Goal: Transaction & Acquisition: Purchase product/service

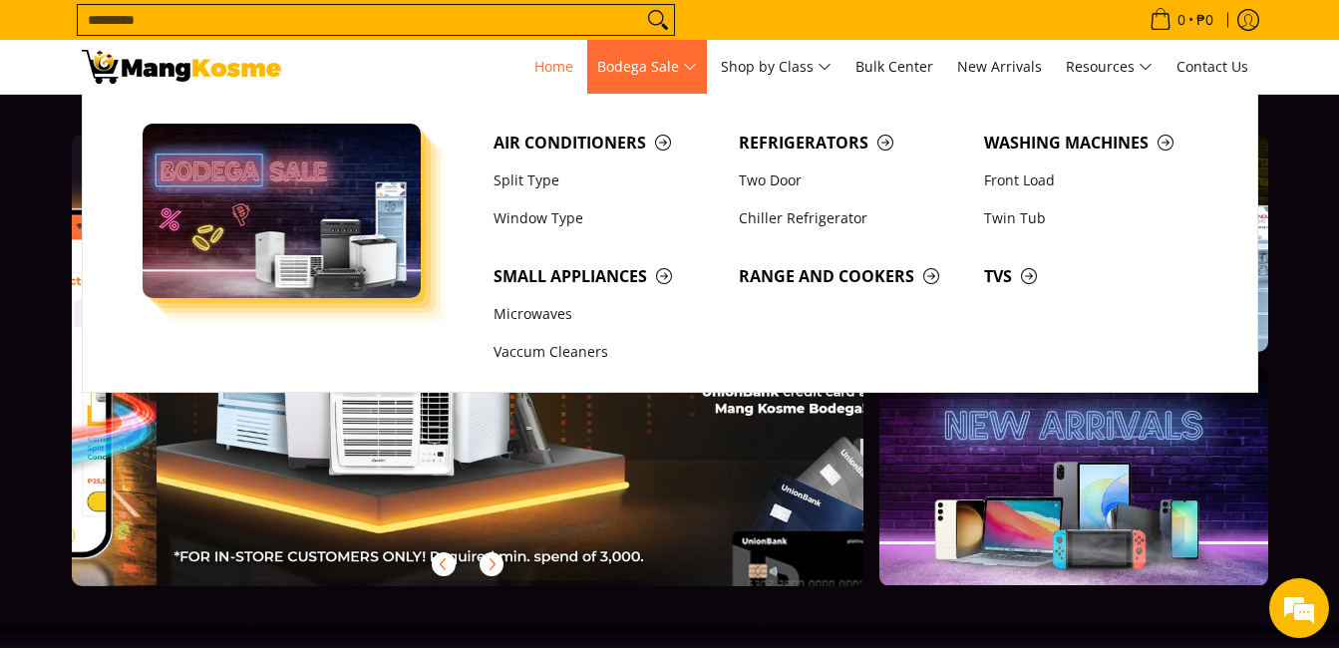
scroll to position [0, 1585]
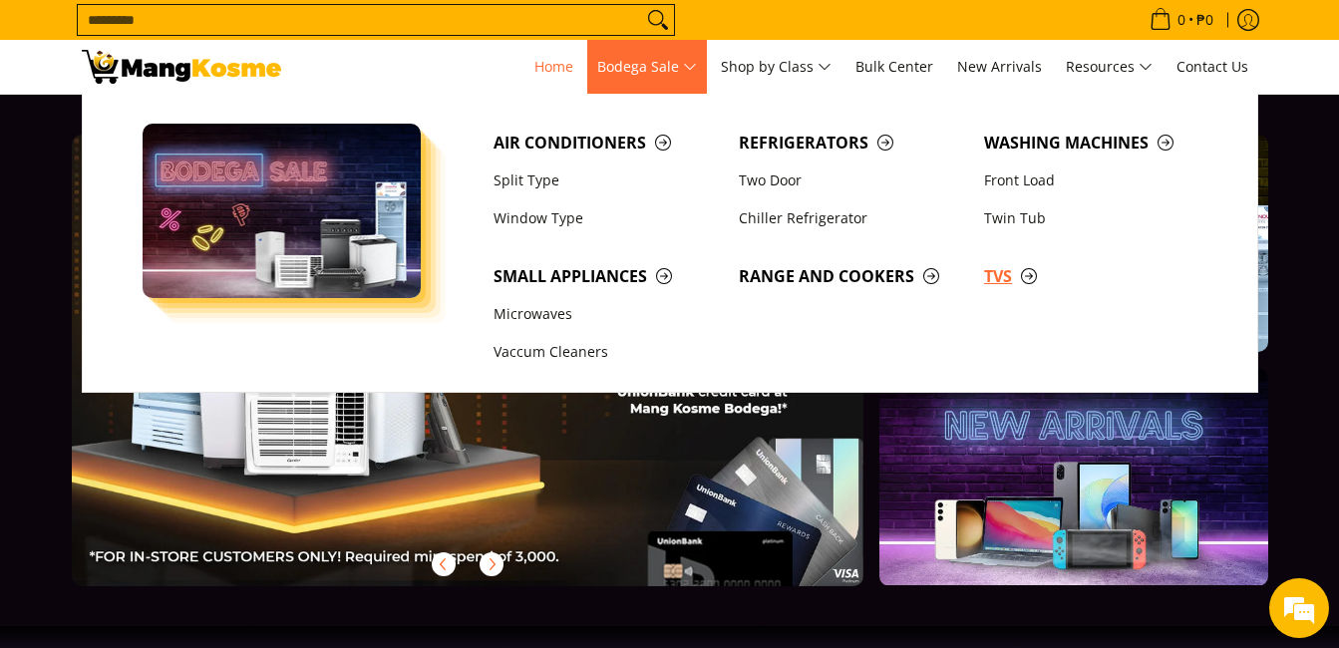
click at [1003, 286] on span "TVs" at bounding box center [1096, 276] width 225 height 25
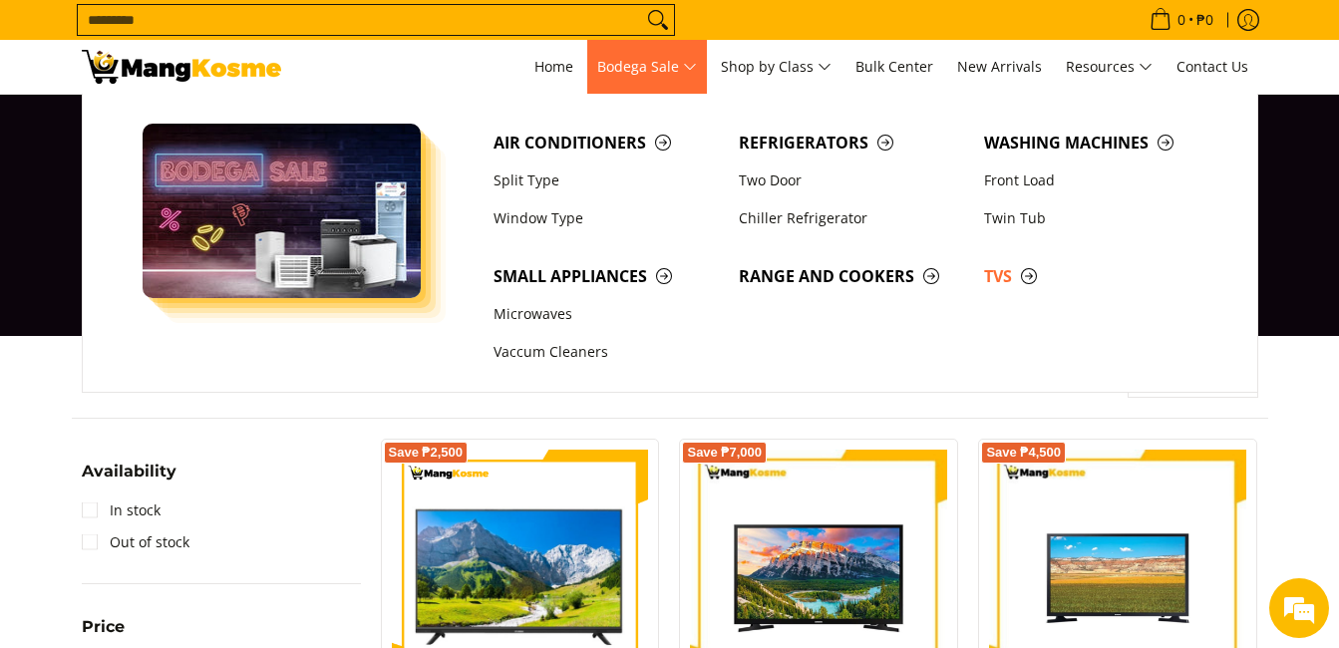
click at [679, 60] on span "Bodega Sale" at bounding box center [647, 67] width 100 height 25
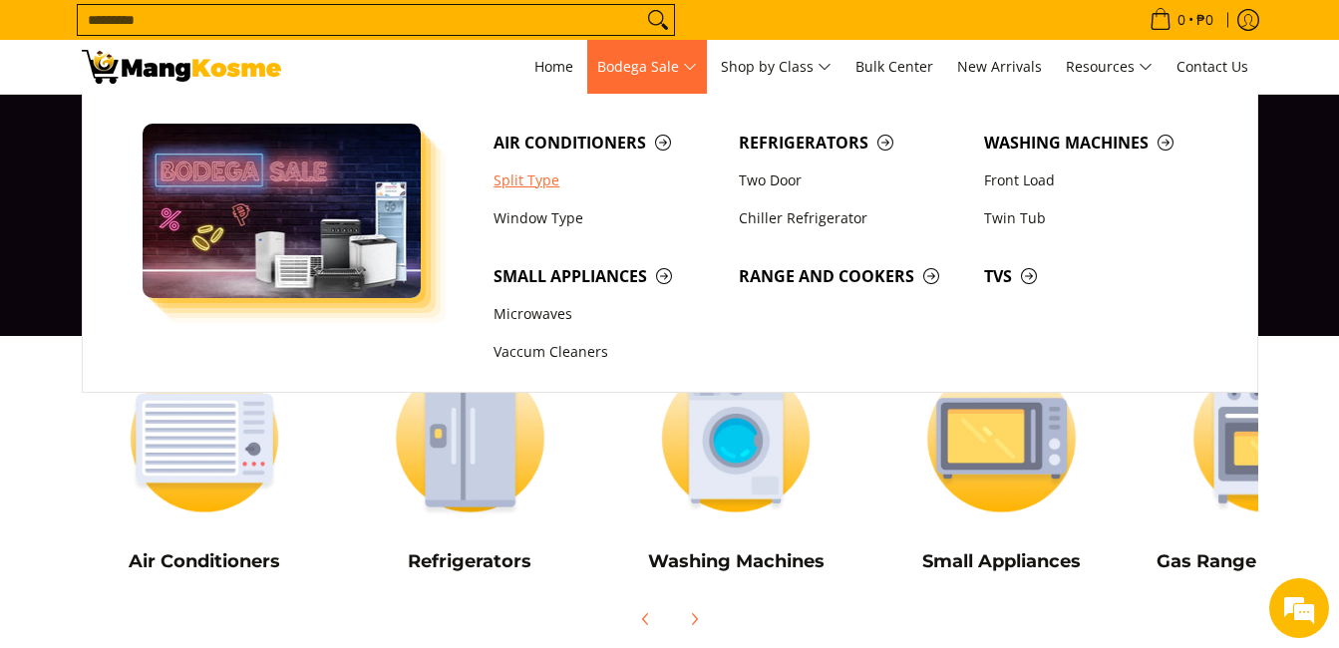
click at [530, 179] on link "Split Type" at bounding box center [605, 180] width 245 height 38
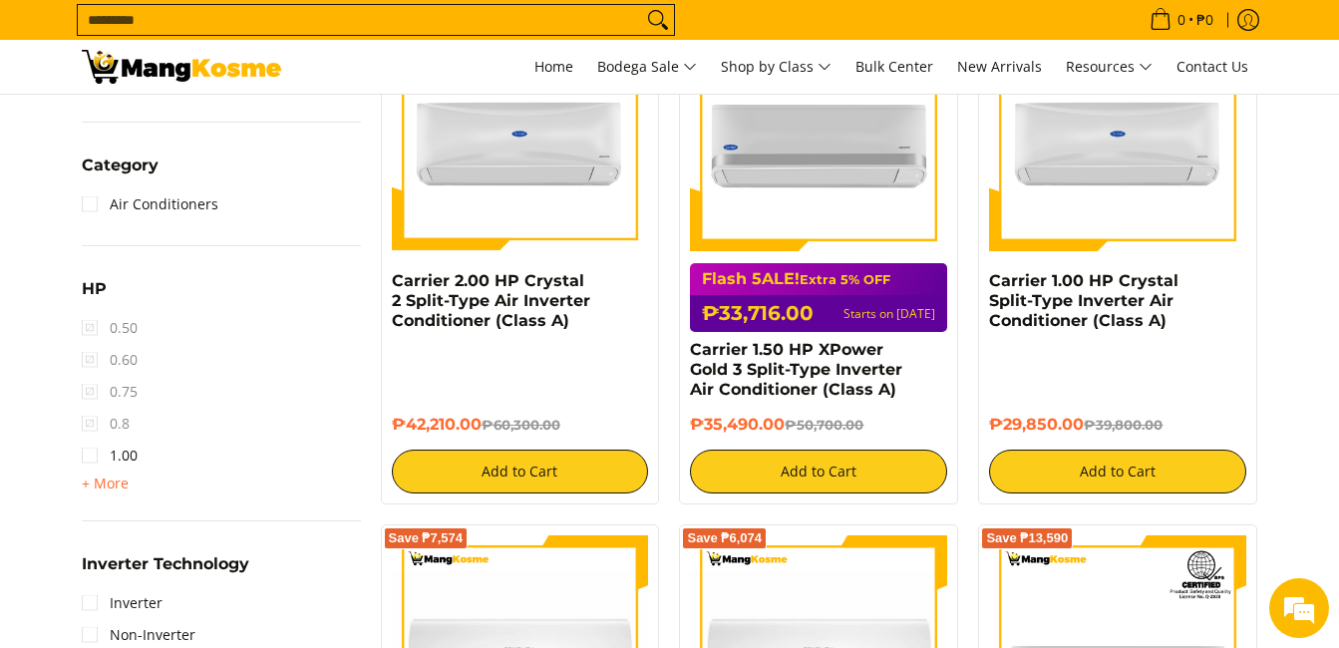
scroll to position [332, 0]
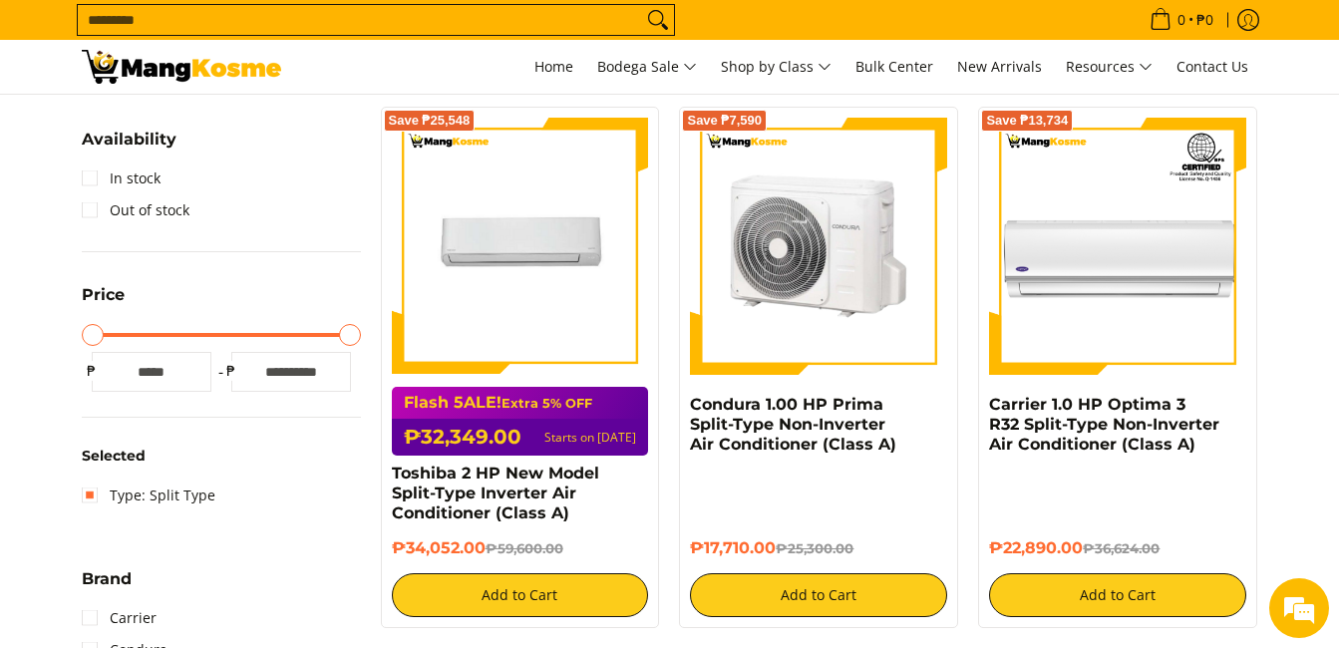
click at [839, 269] on img at bounding box center [818, 246] width 257 height 257
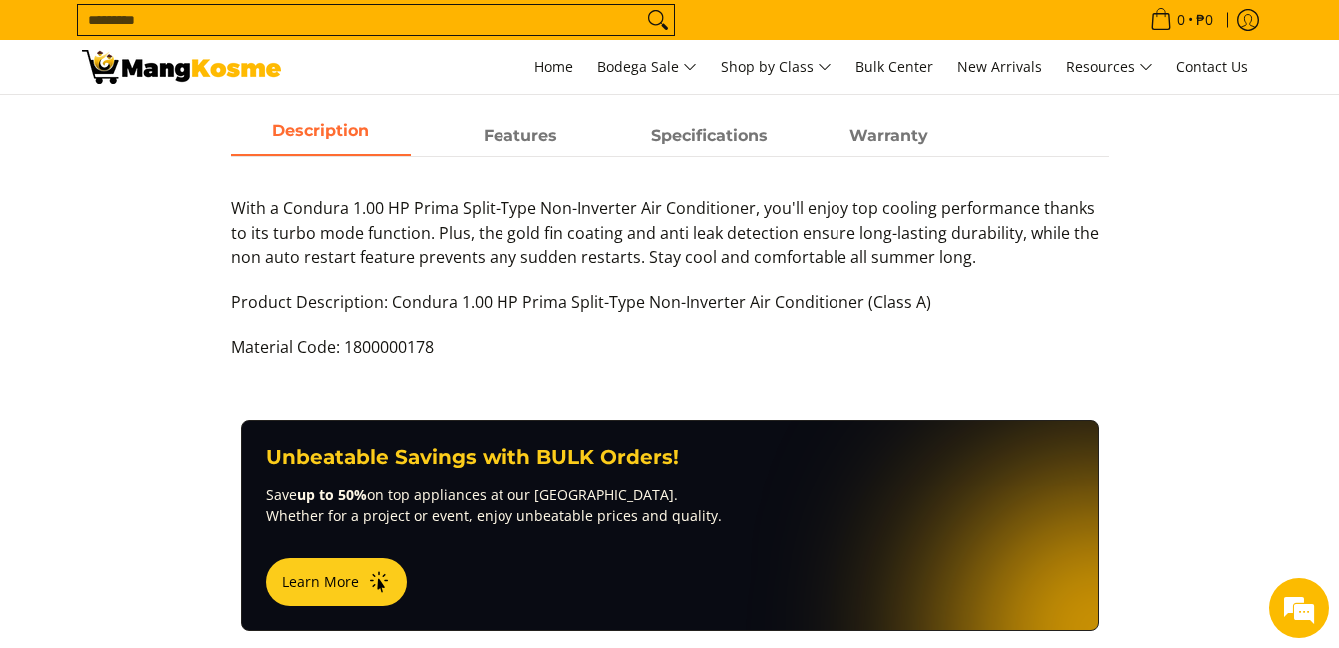
scroll to position [665, 0]
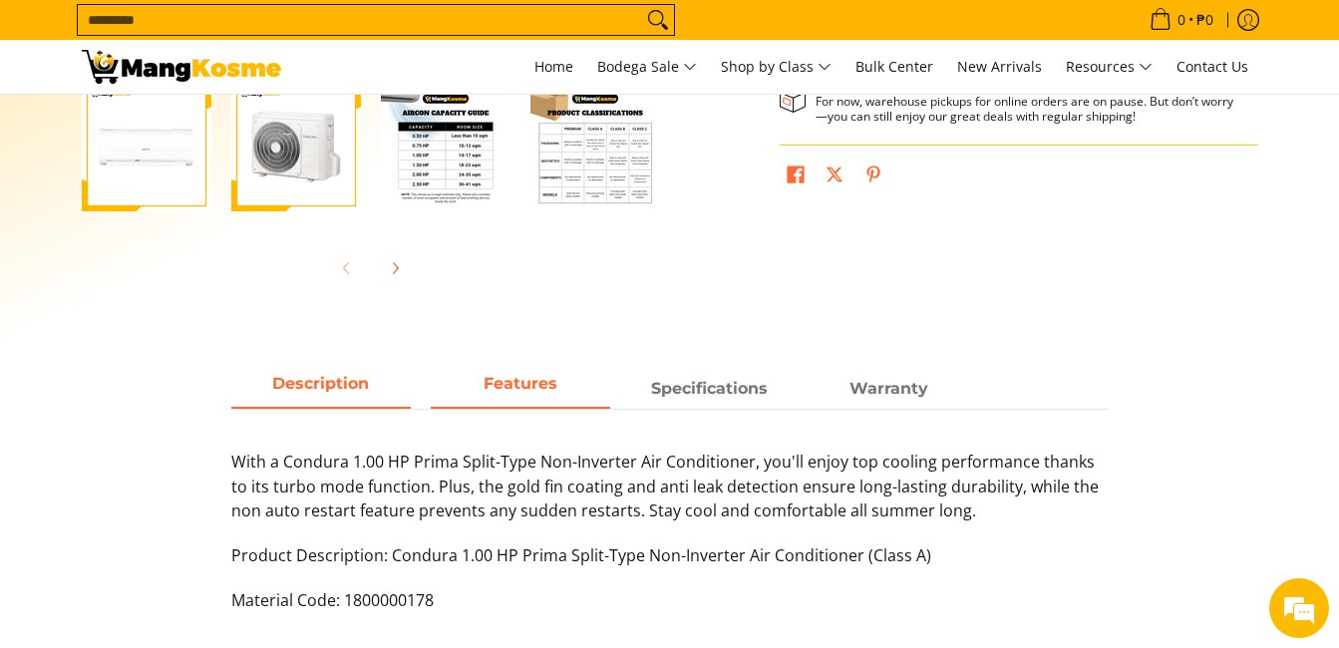
click at [508, 398] on span "Features" at bounding box center [520, 389] width 179 height 36
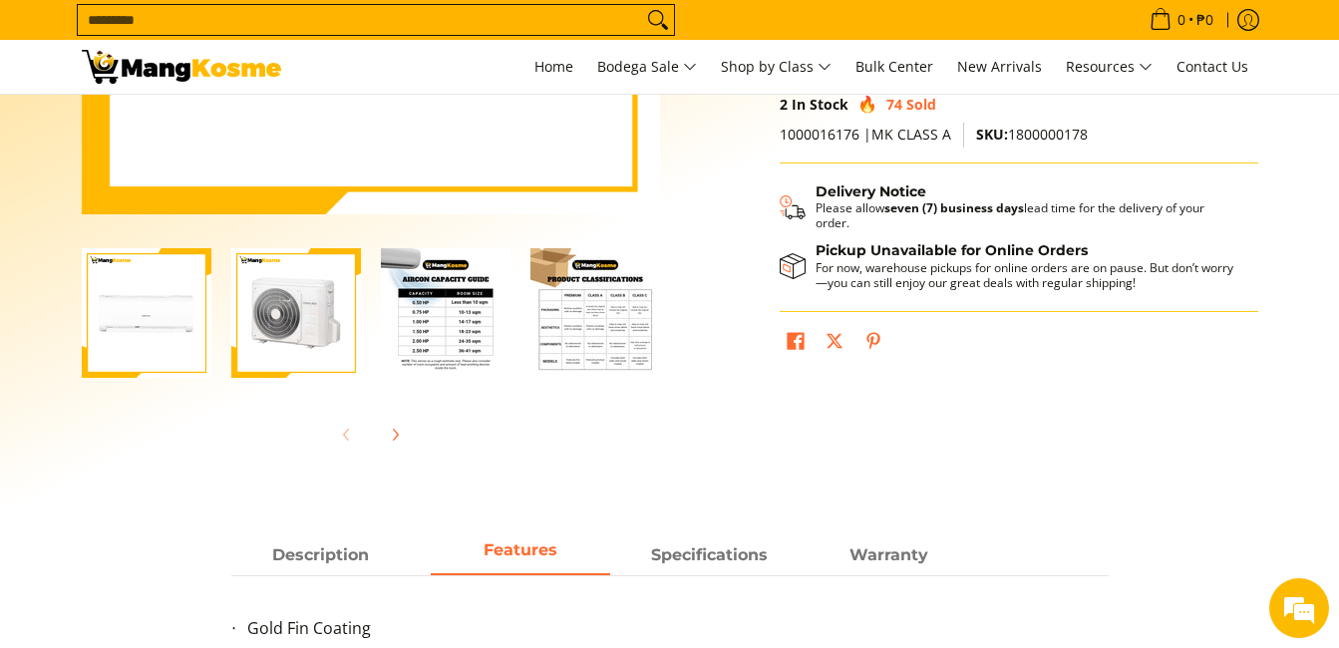
scroll to position [830, 0]
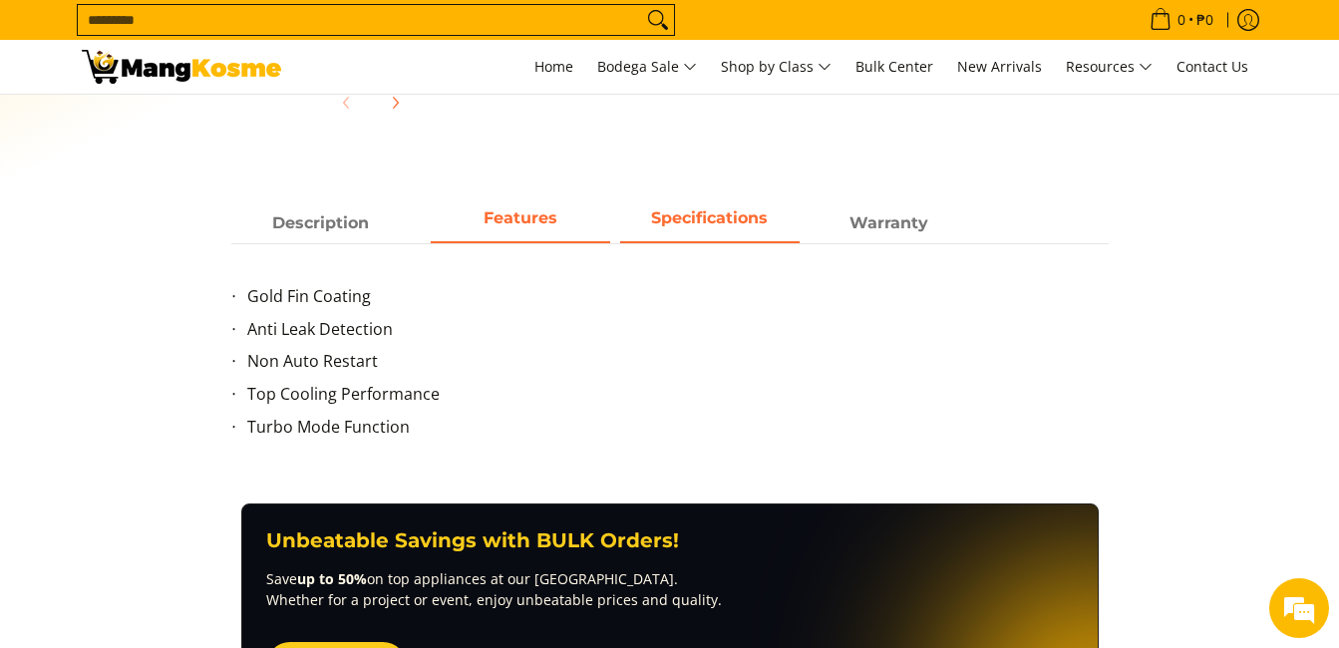
click at [720, 219] on span "Specifications" at bounding box center [709, 217] width 117 height 19
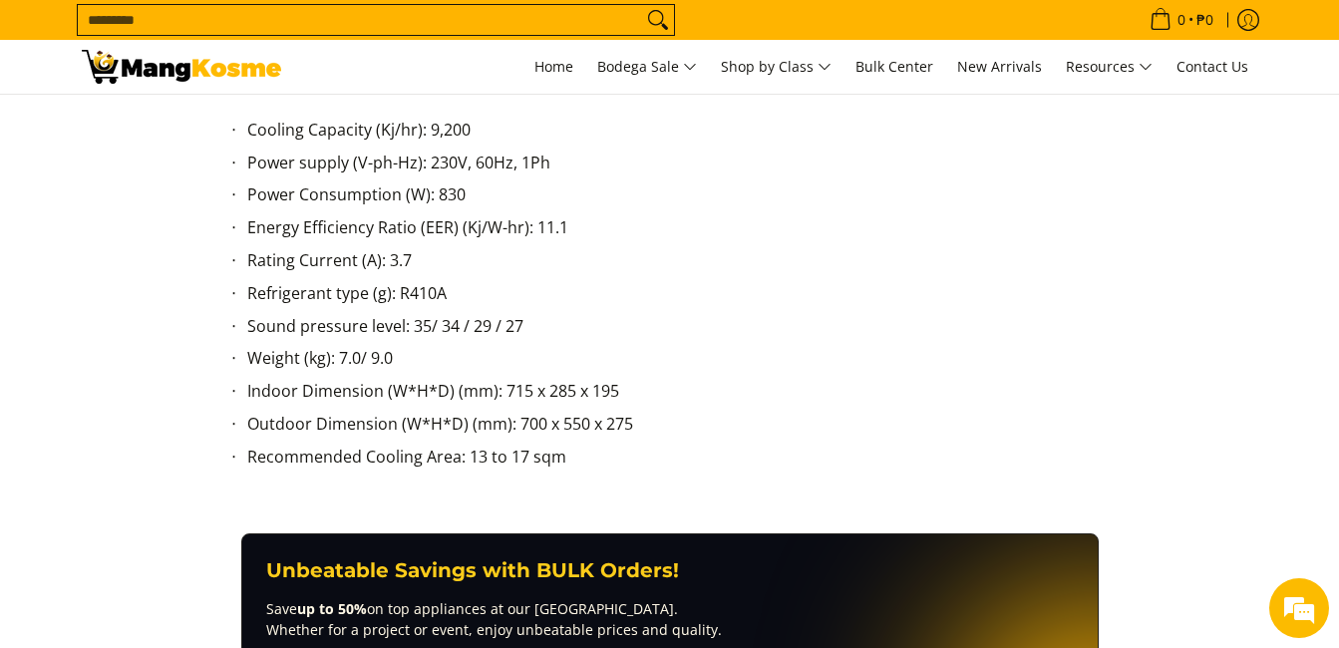
scroll to position [665, 0]
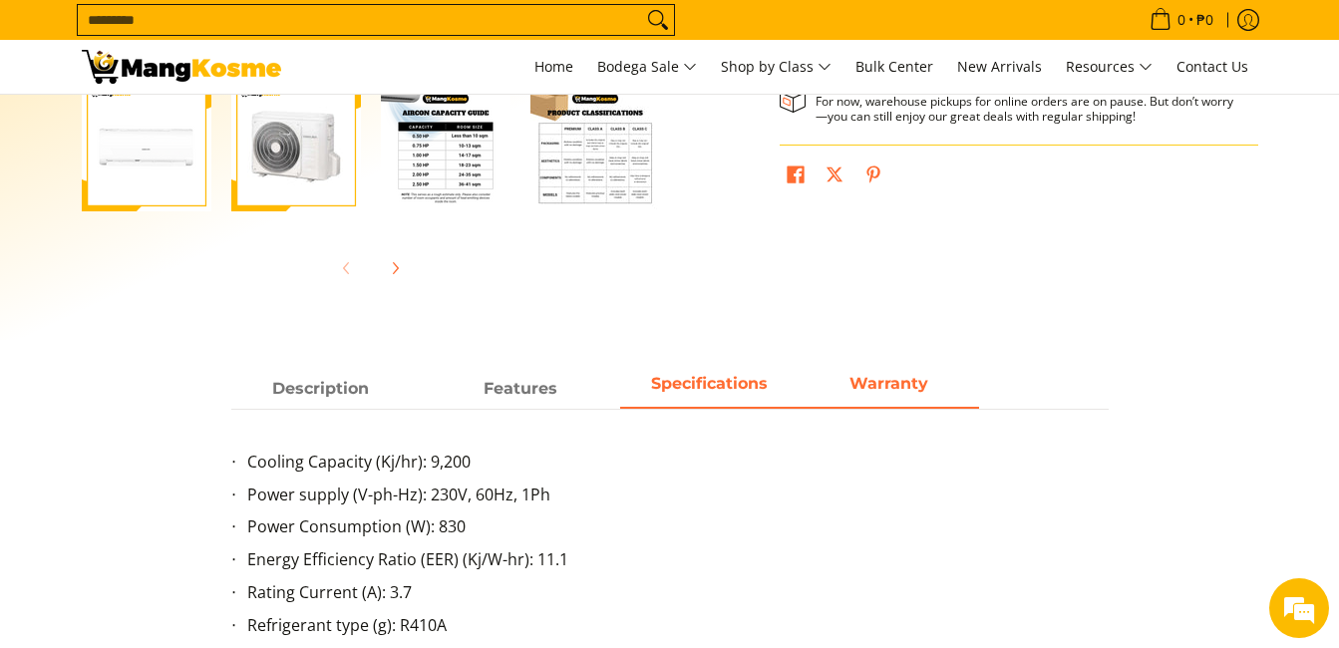
click at [872, 387] on span "Warranty" at bounding box center [888, 389] width 179 height 36
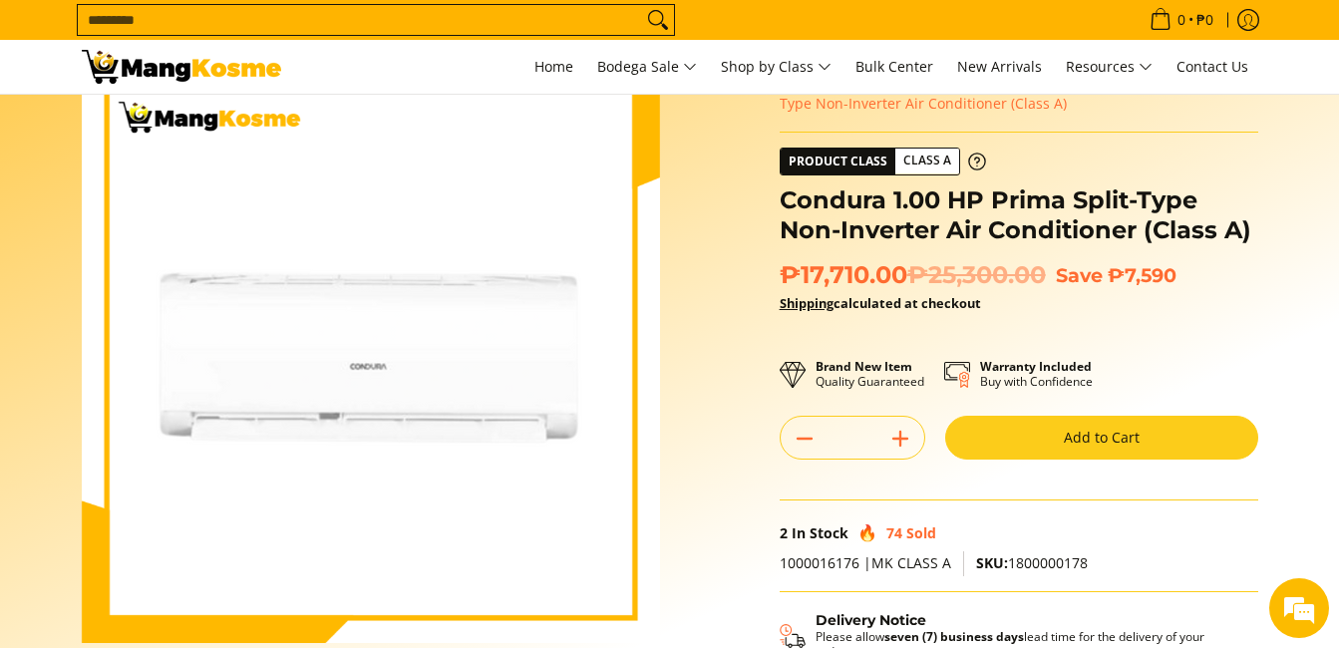
scroll to position [0, 0]
